Goal: Information Seeking & Learning: Learn about a topic

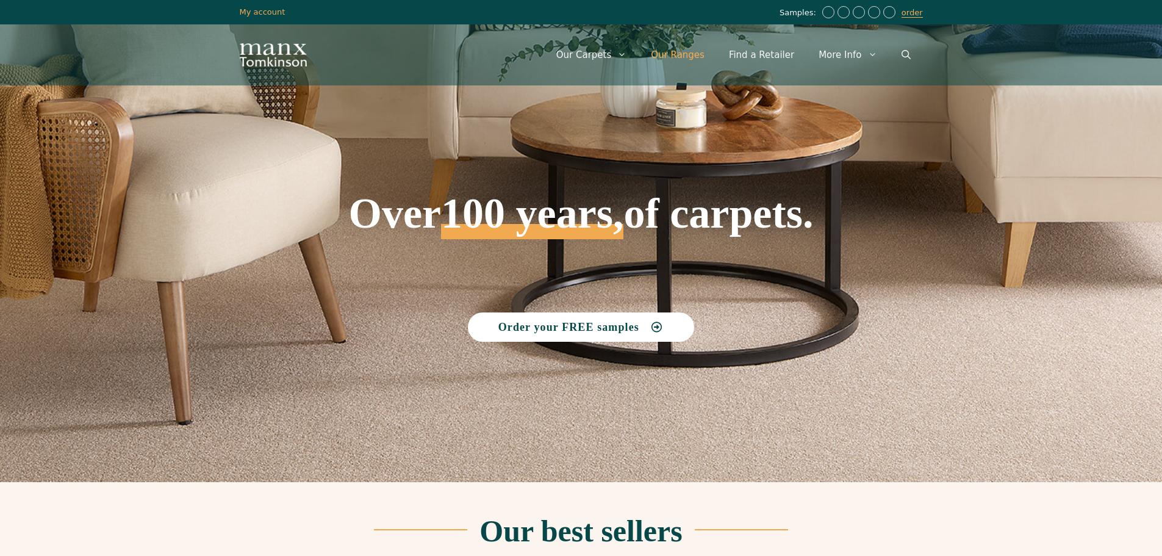
click at [694, 57] on link "Our Ranges" at bounding box center [678, 55] width 78 height 37
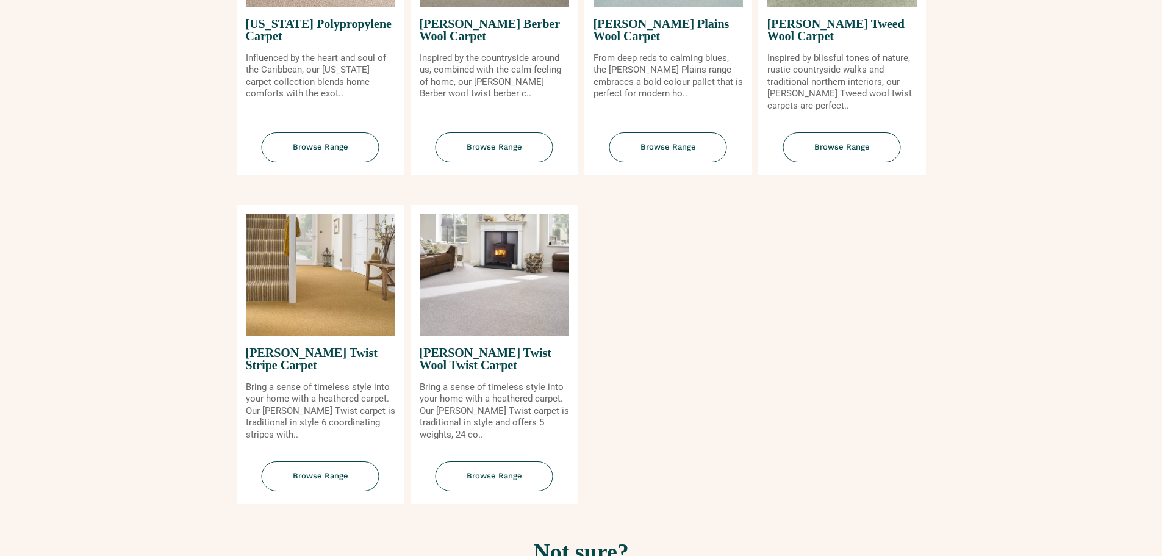
scroll to position [1342, 0]
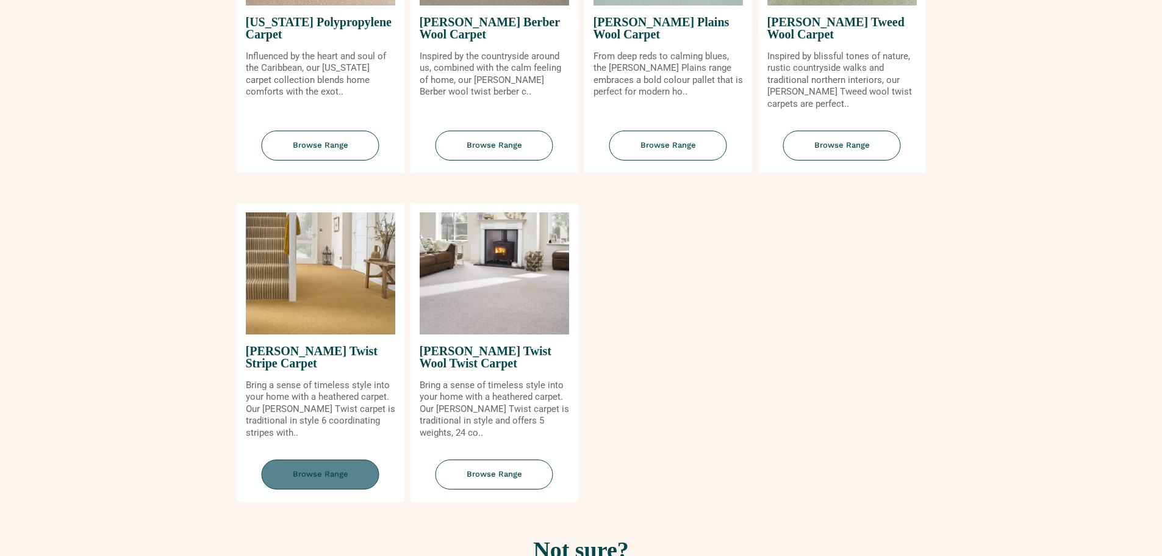
click at [317, 474] on span "Browse Range" at bounding box center [321, 474] width 118 height 30
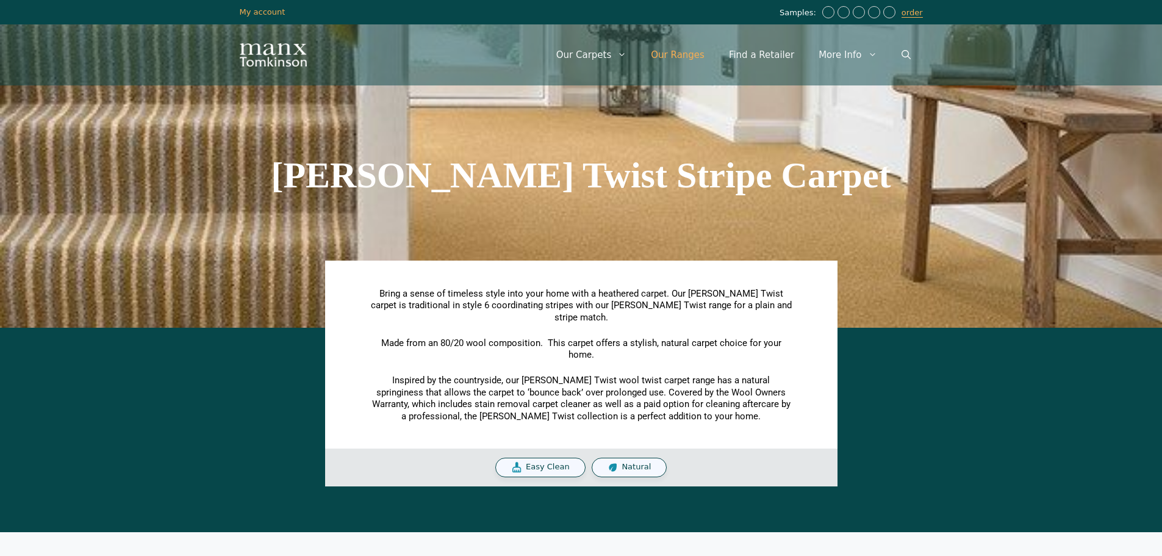
click at [703, 54] on link "Our Ranges" at bounding box center [678, 55] width 78 height 37
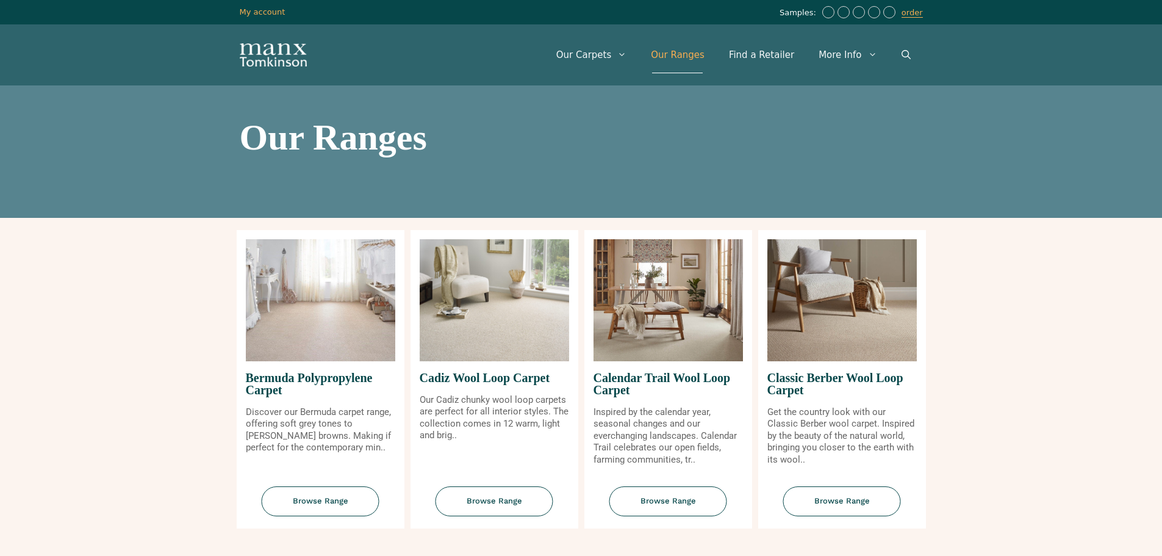
click at [692, 59] on link "Our Ranges" at bounding box center [678, 55] width 78 height 37
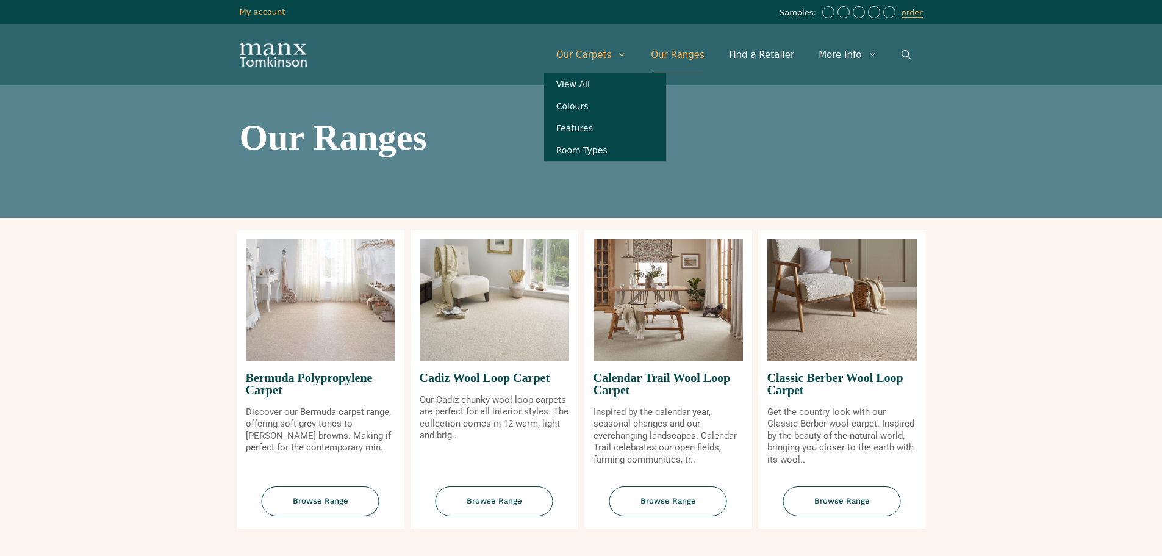
click at [624, 56] on link "Our Carpets" at bounding box center [591, 55] width 95 height 37
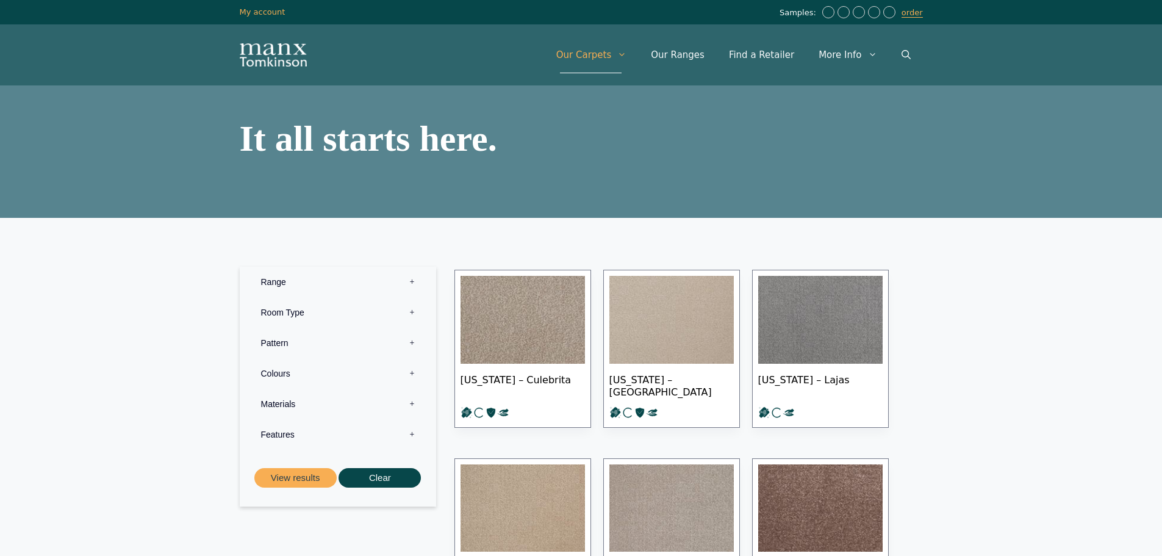
click at [952, 156] on section "It all starts here." at bounding box center [581, 138] width 1162 height 49
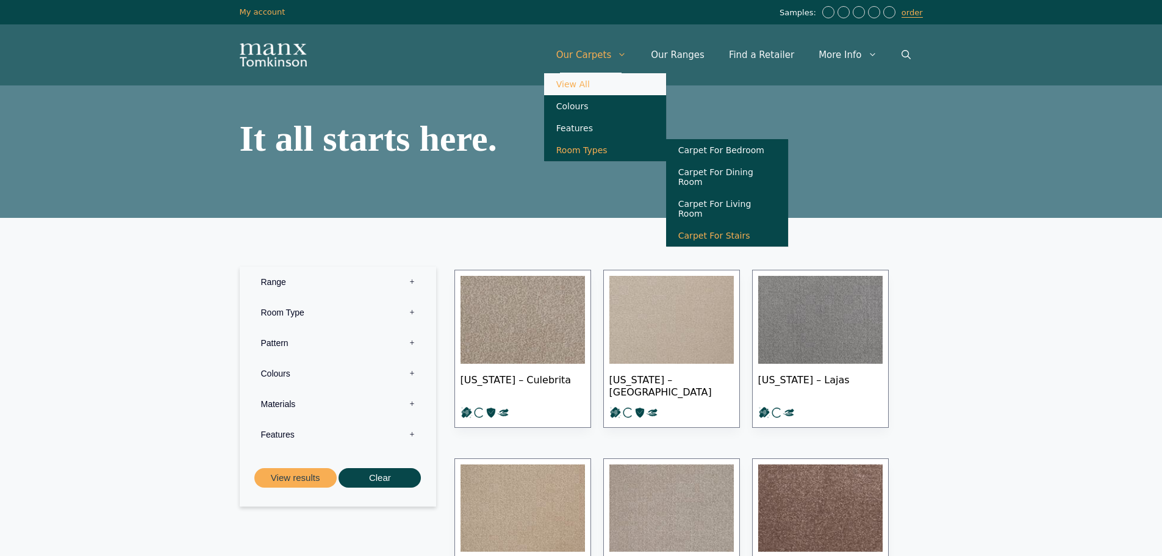
click at [730, 228] on link "Carpet For Stairs" at bounding box center [727, 235] width 122 height 22
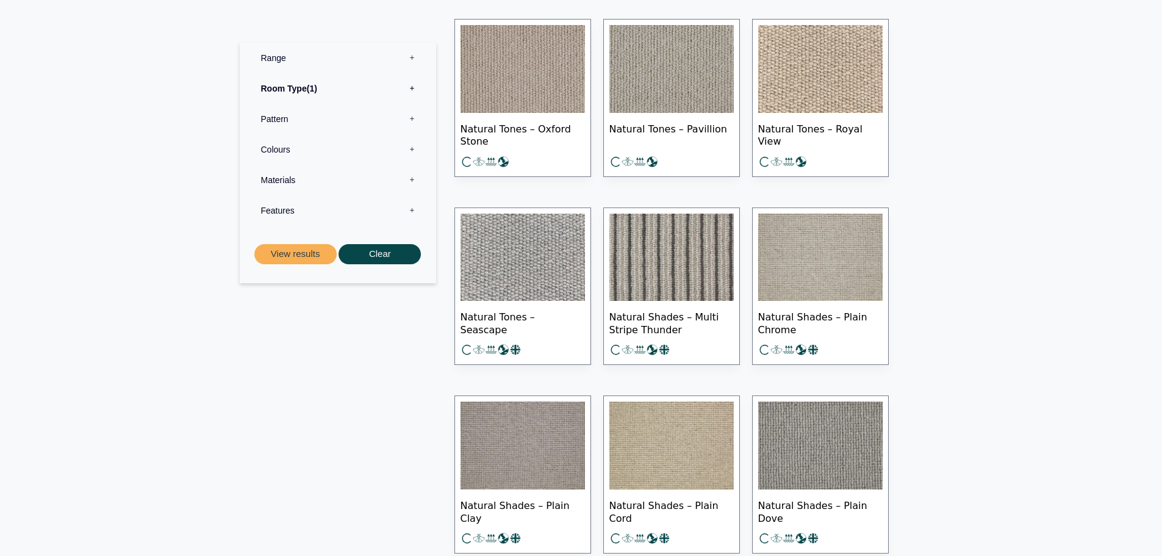
scroll to position [8599, 0]
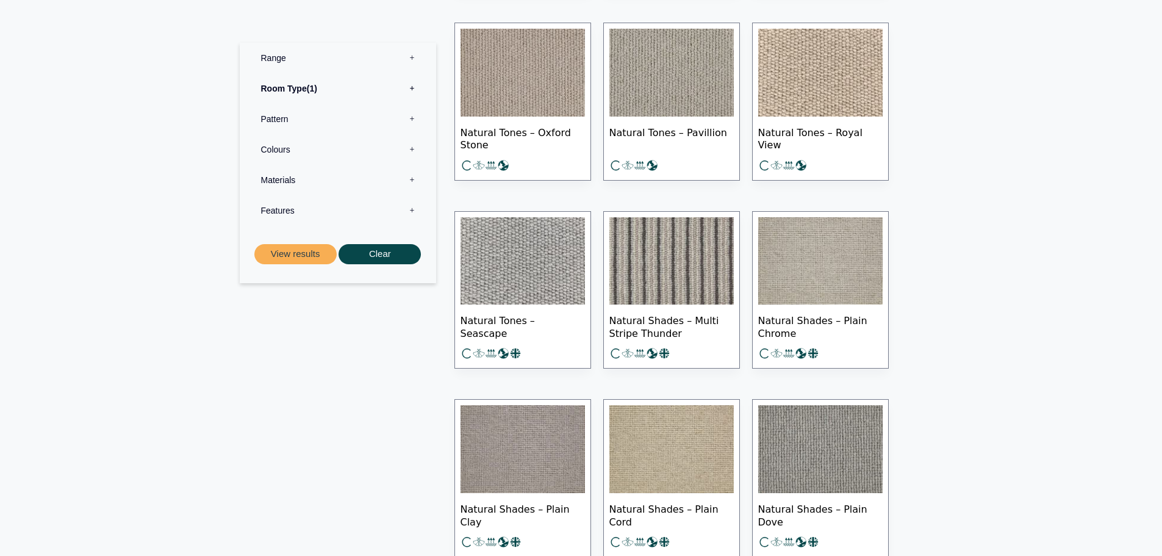
click at [639, 252] on img at bounding box center [671, 261] width 124 height 88
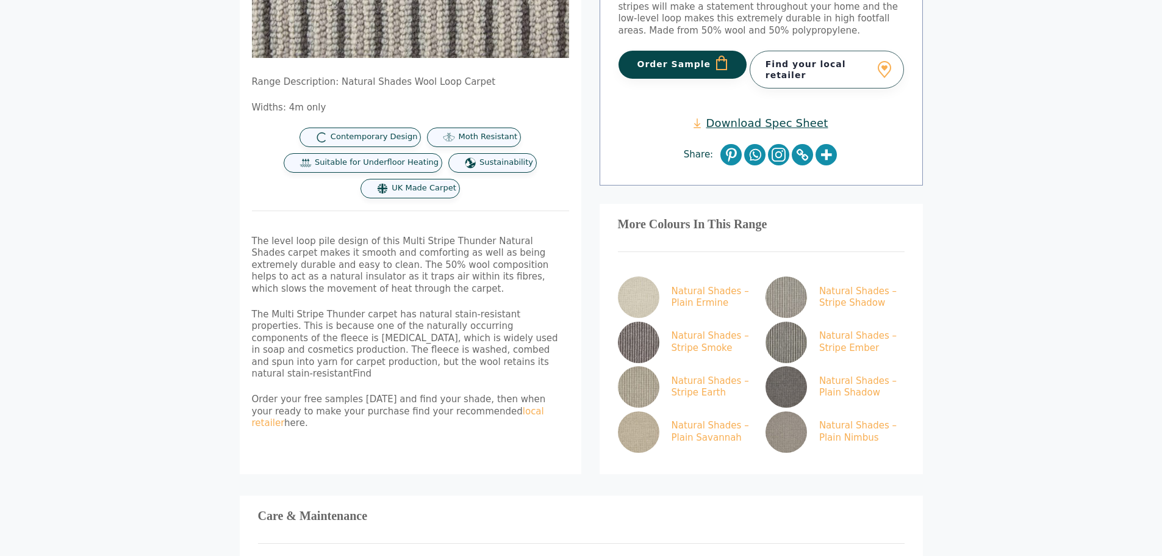
scroll to position [305, 0]
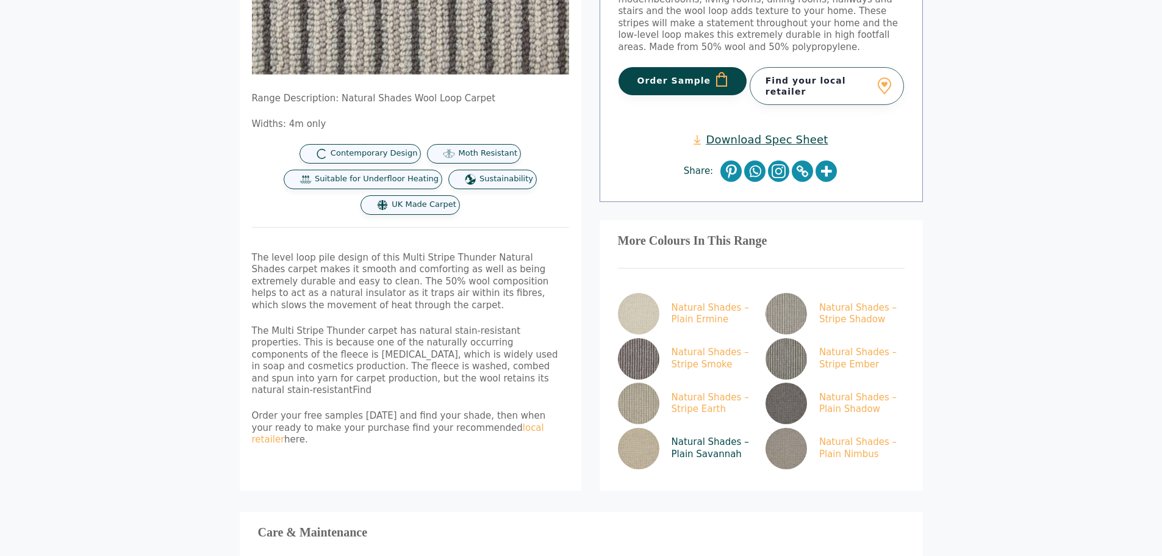
click at [629, 438] on img at bounding box center [638, 447] width 41 height 41
